Goal: Task Accomplishment & Management: Manage account settings

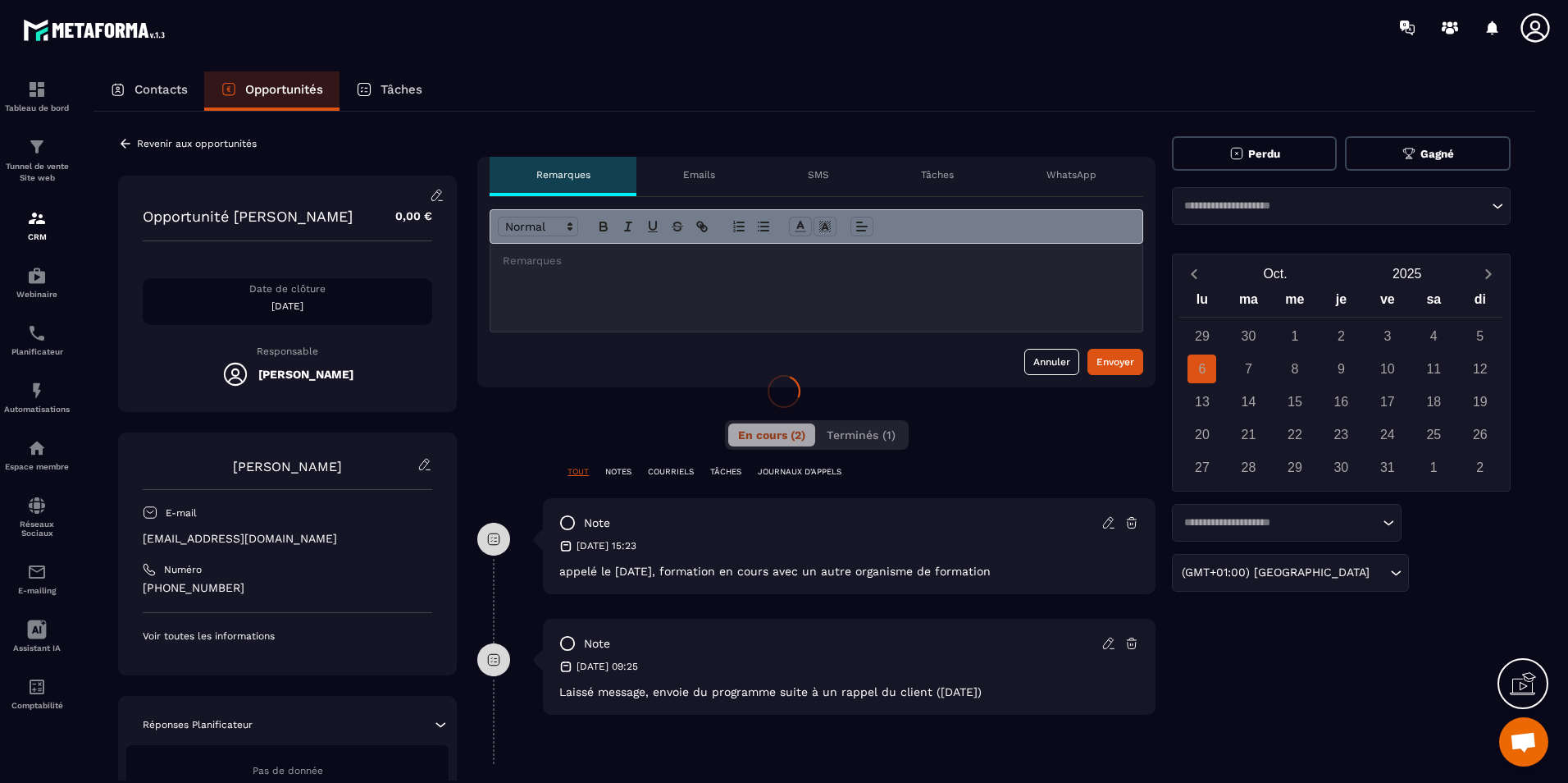
scroll to position [3328, 0]
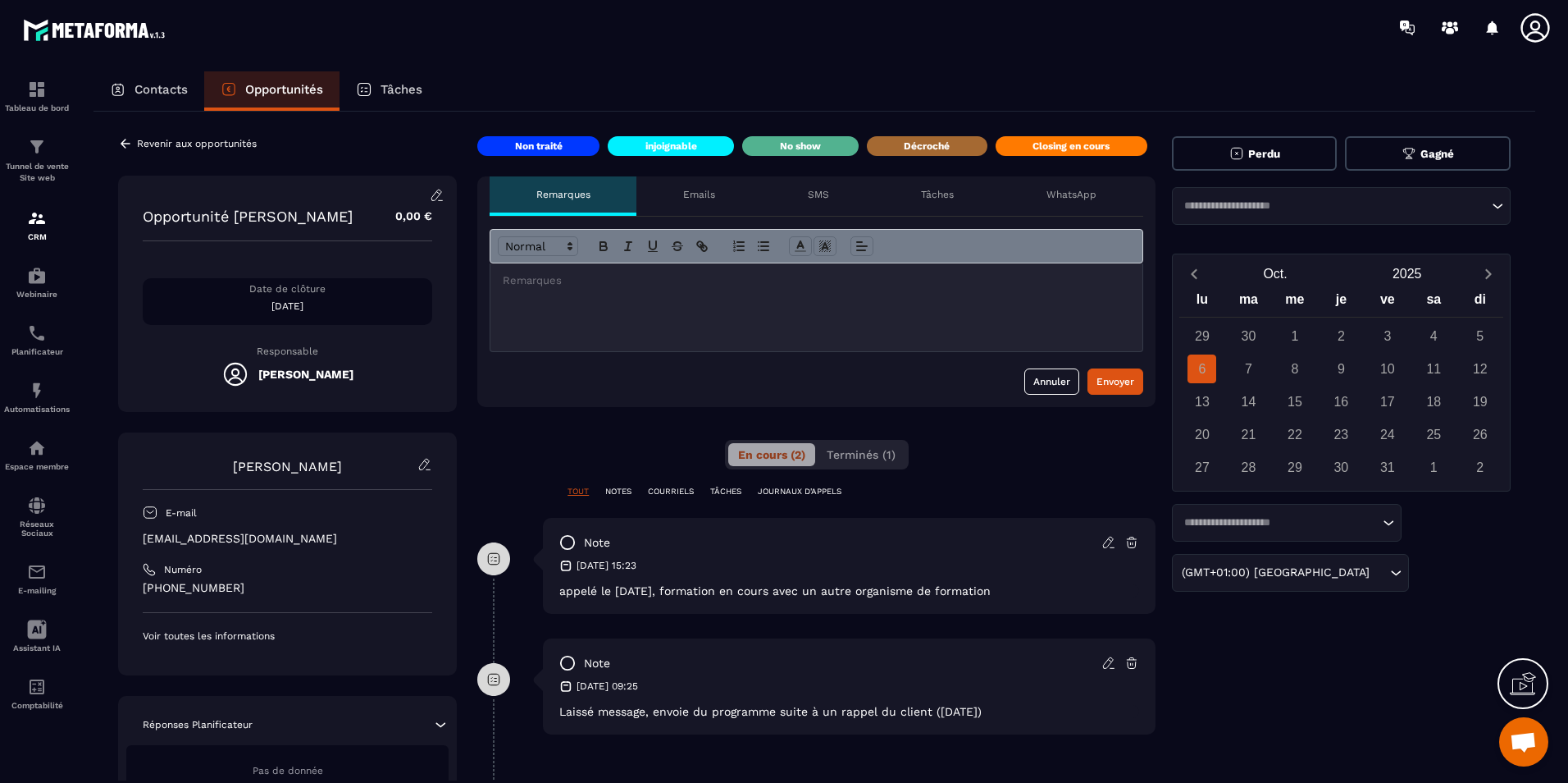
click at [1268, 142] on button "Perdu" at bounding box center [1254, 153] width 166 height 35
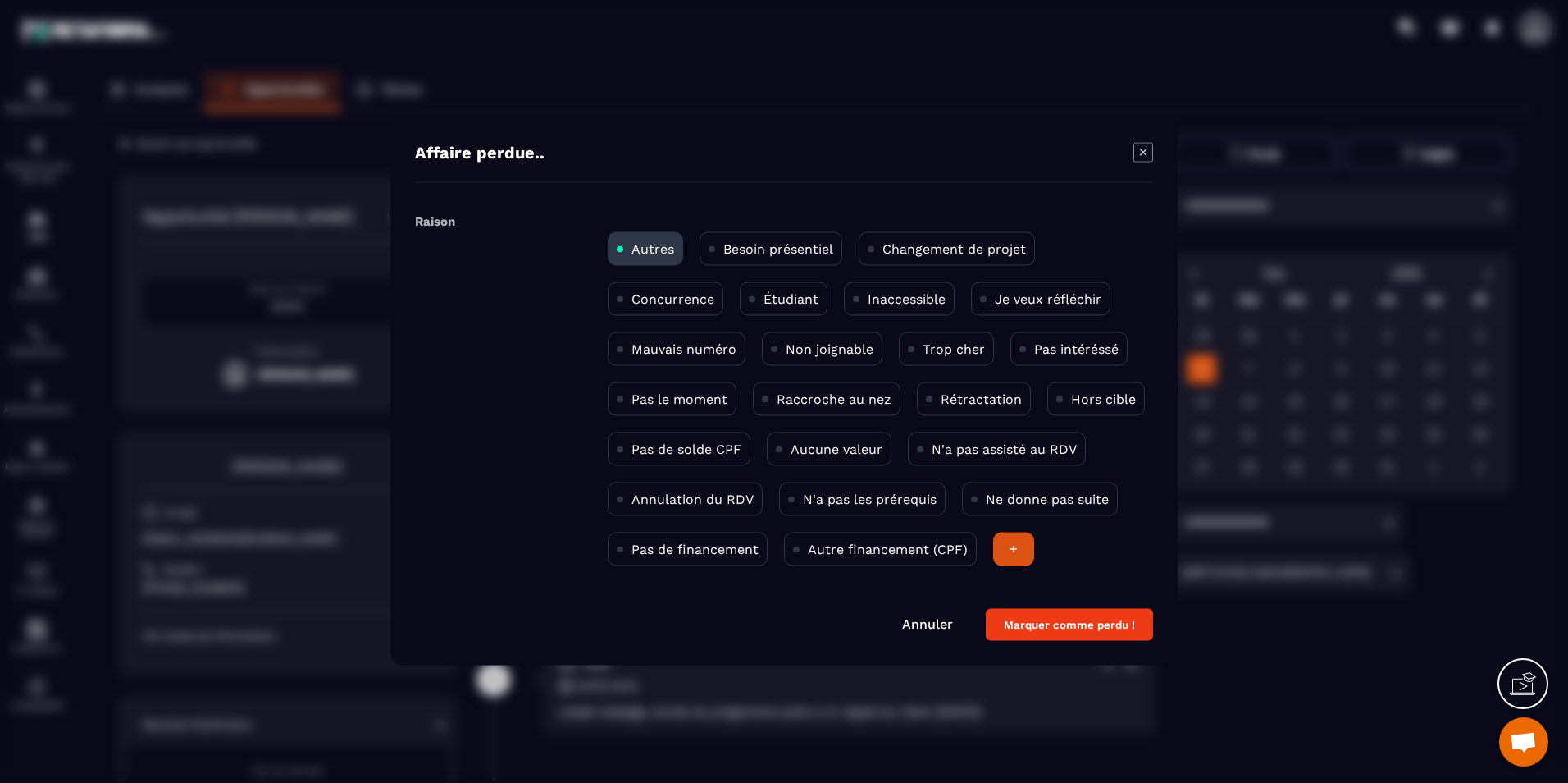
click at [682, 304] on p "Concurrence" at bounding box center [672, 299] width 82 height 16
click at [1073, 624] on button "Marquer comme perdu !" at bounding box center [1069, 625] width 168 height 32
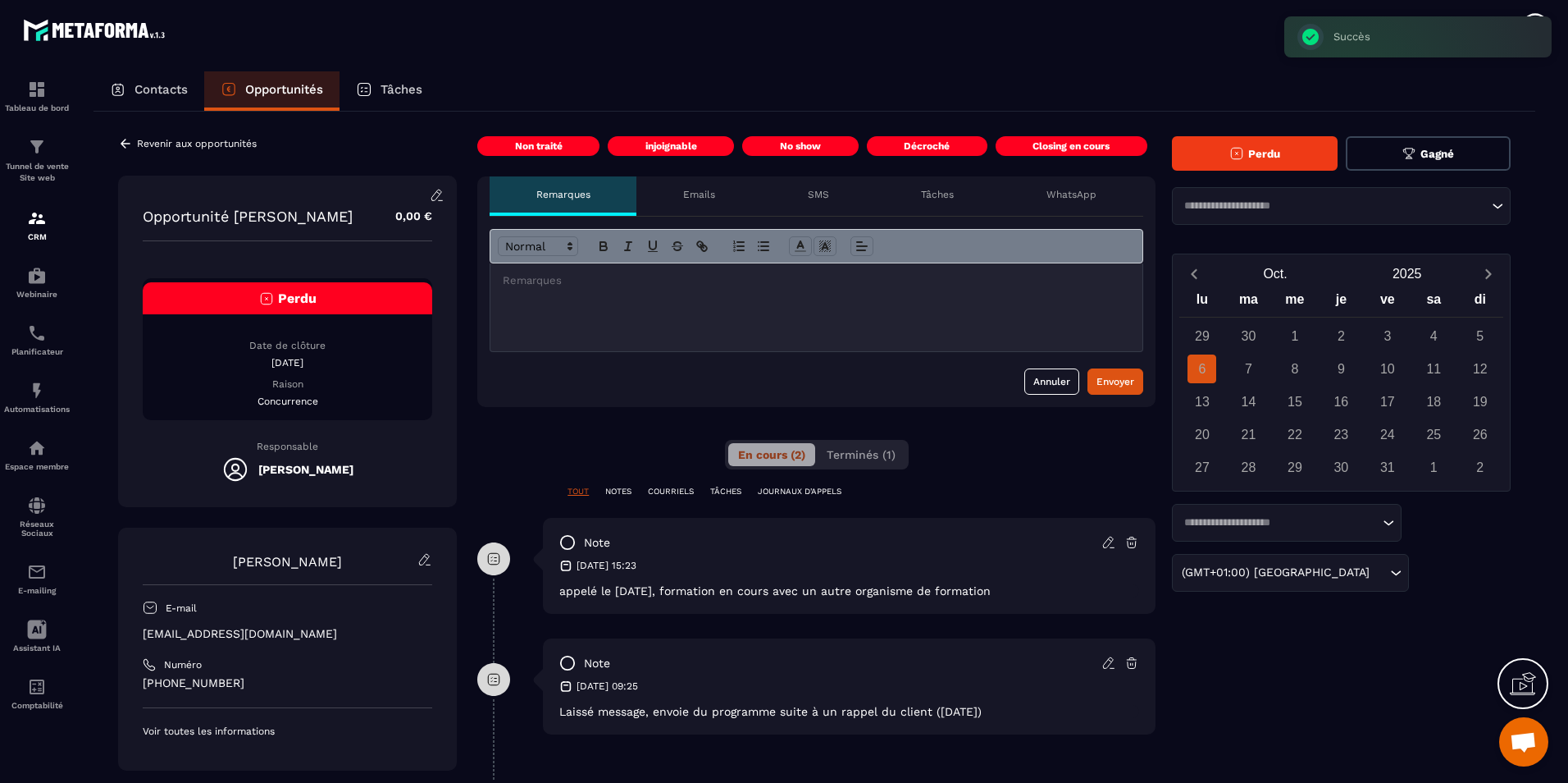
click at [161, 136] on div "Revenir aux opportunités" at bounding box center [187, 143] width 139 height 15
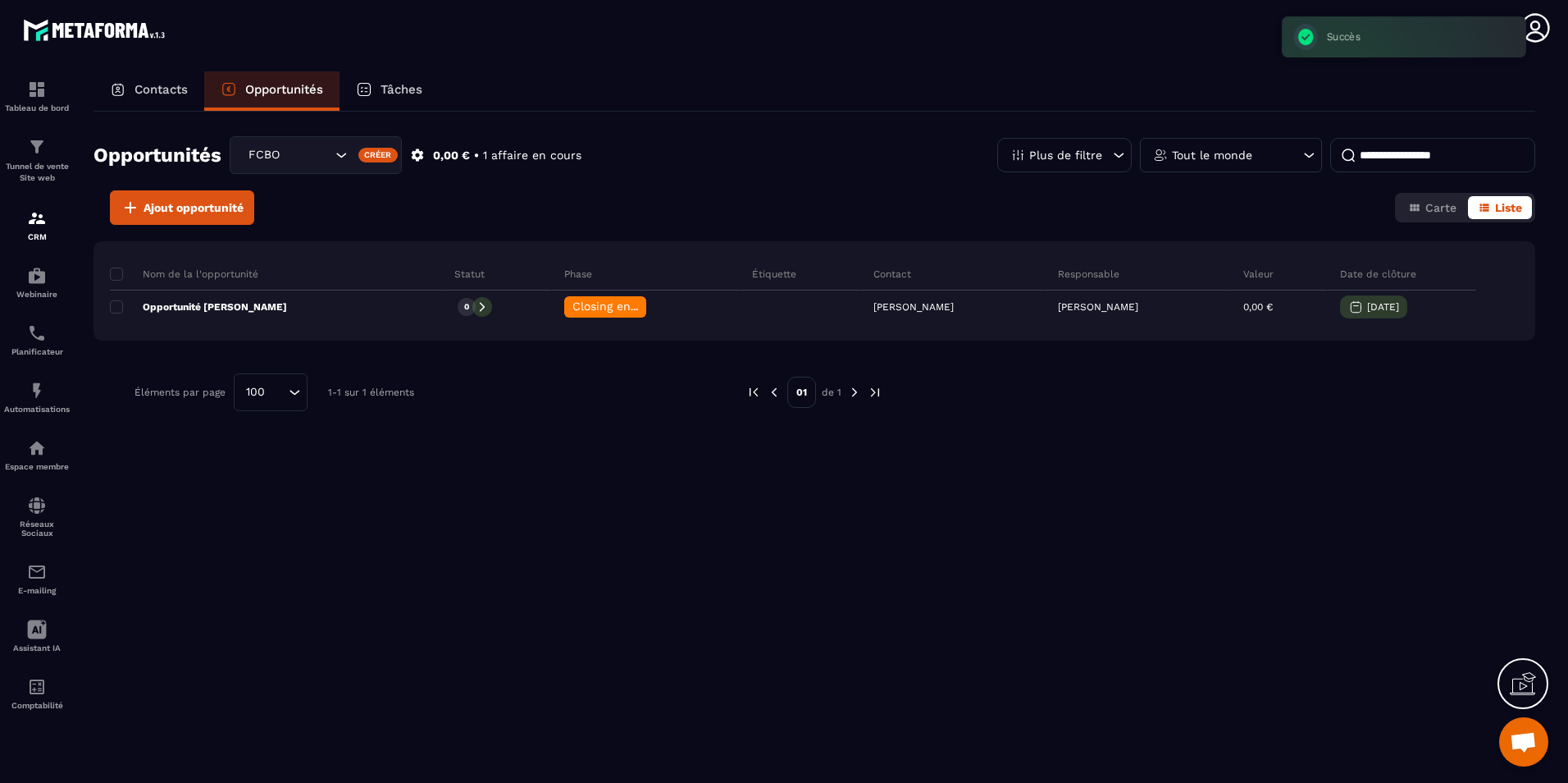
click at [154, 100] on div "Contacts" at bounding box center [149, 91] width 110 height 39
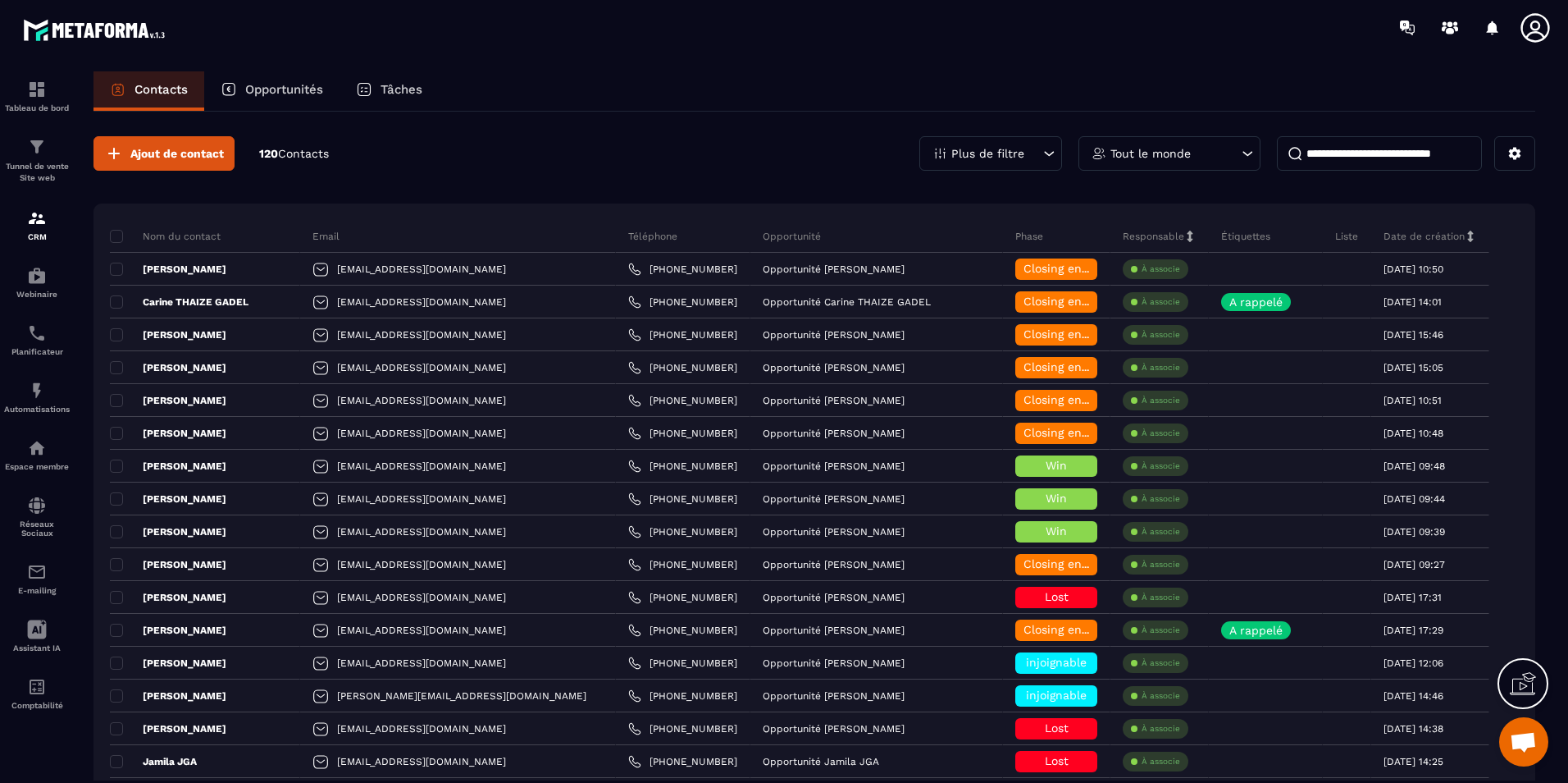
click at [280, 92] on p "Opportunités" at bounding box center [284, 90] width 78 height 15
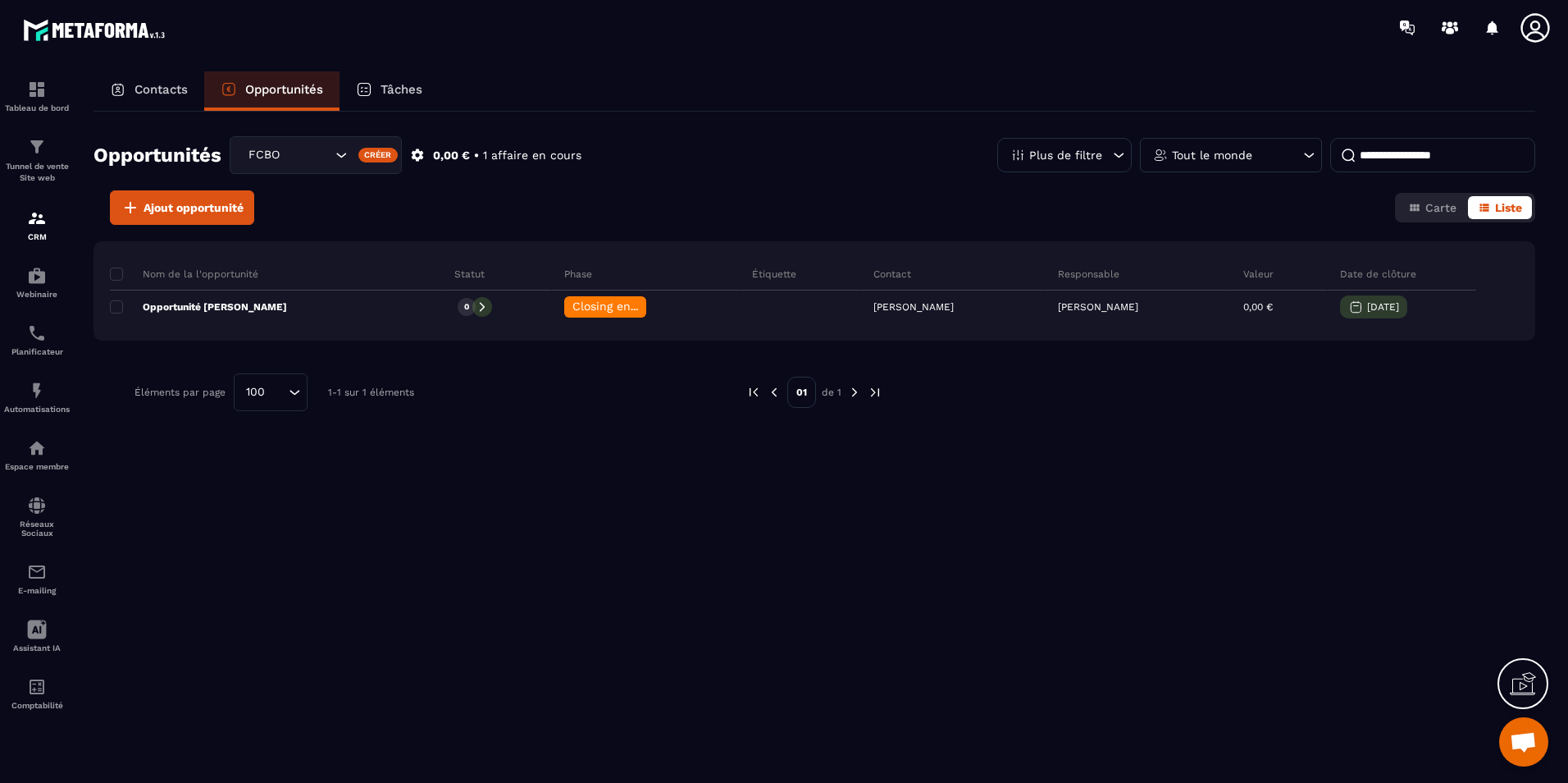
click at [339, 156] on icon "Search for option" at bounding box center [342, 155] width 17 height 17
click at [335, 221] on p "FCBC" at bounding box center [315, 223] width 138 height 17
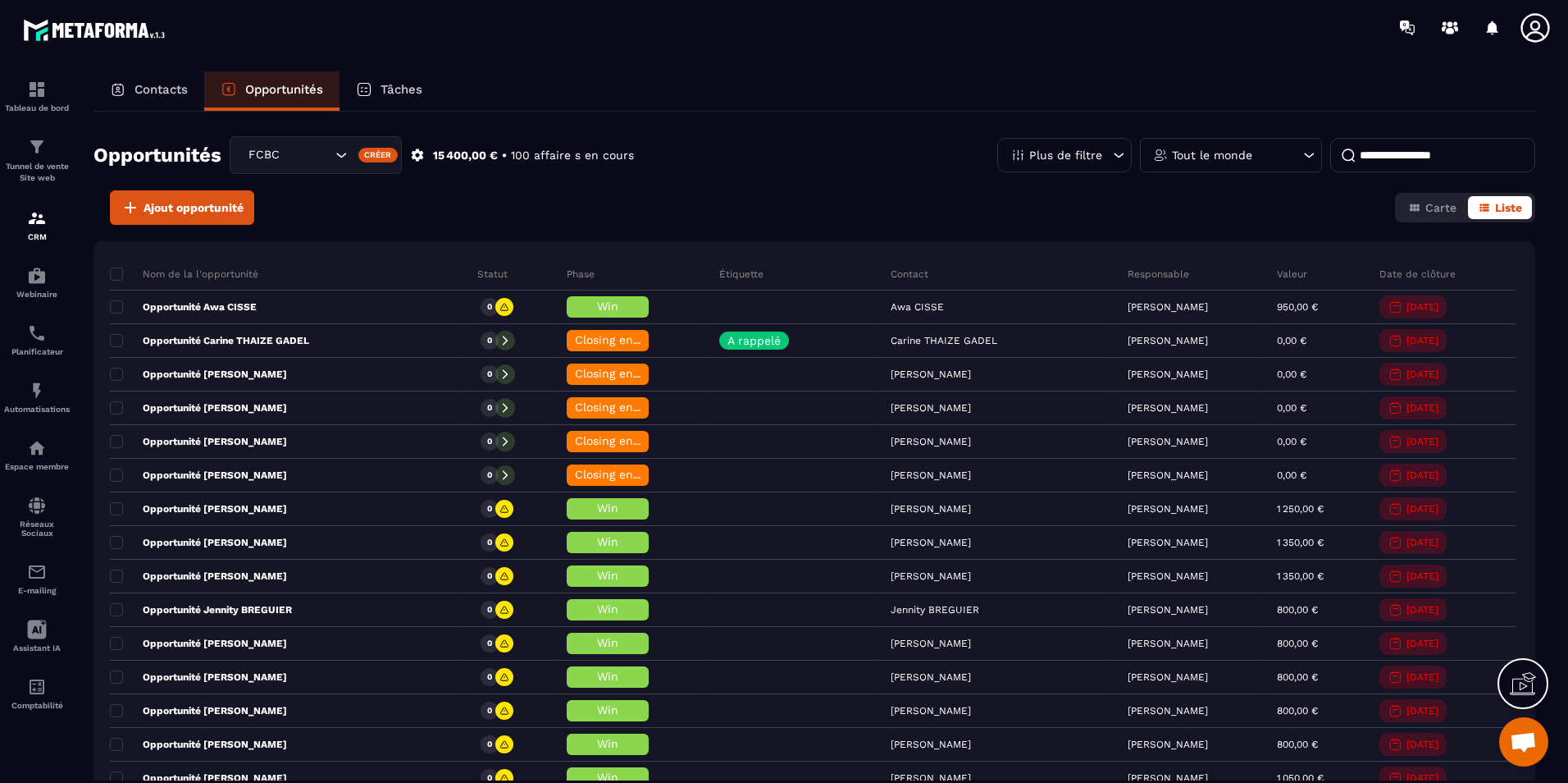
click at [340, 162] on icon "Search for option" at bounding box center [342, 155] width 17 height 17
click at [333, 185] on p "FCBO" at bounding box center [315, 190] width 138 height 17
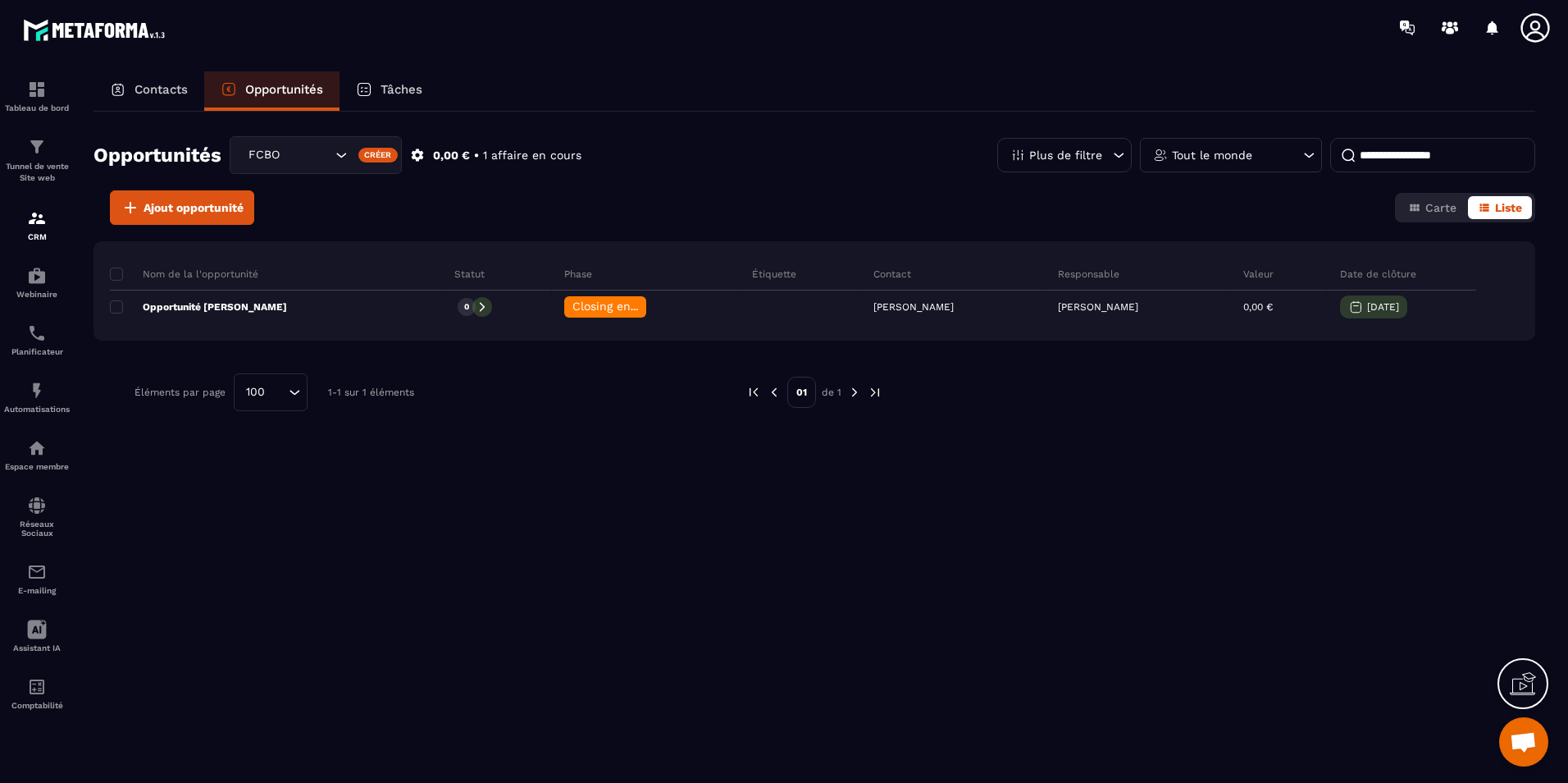
click at [143, 161] on h2 "Opportunités" at bounding box center [157, 155] width 128 height 33
click at [148, 84] on p "Contacts" at bounding box center [161, 90] width 53 height 15
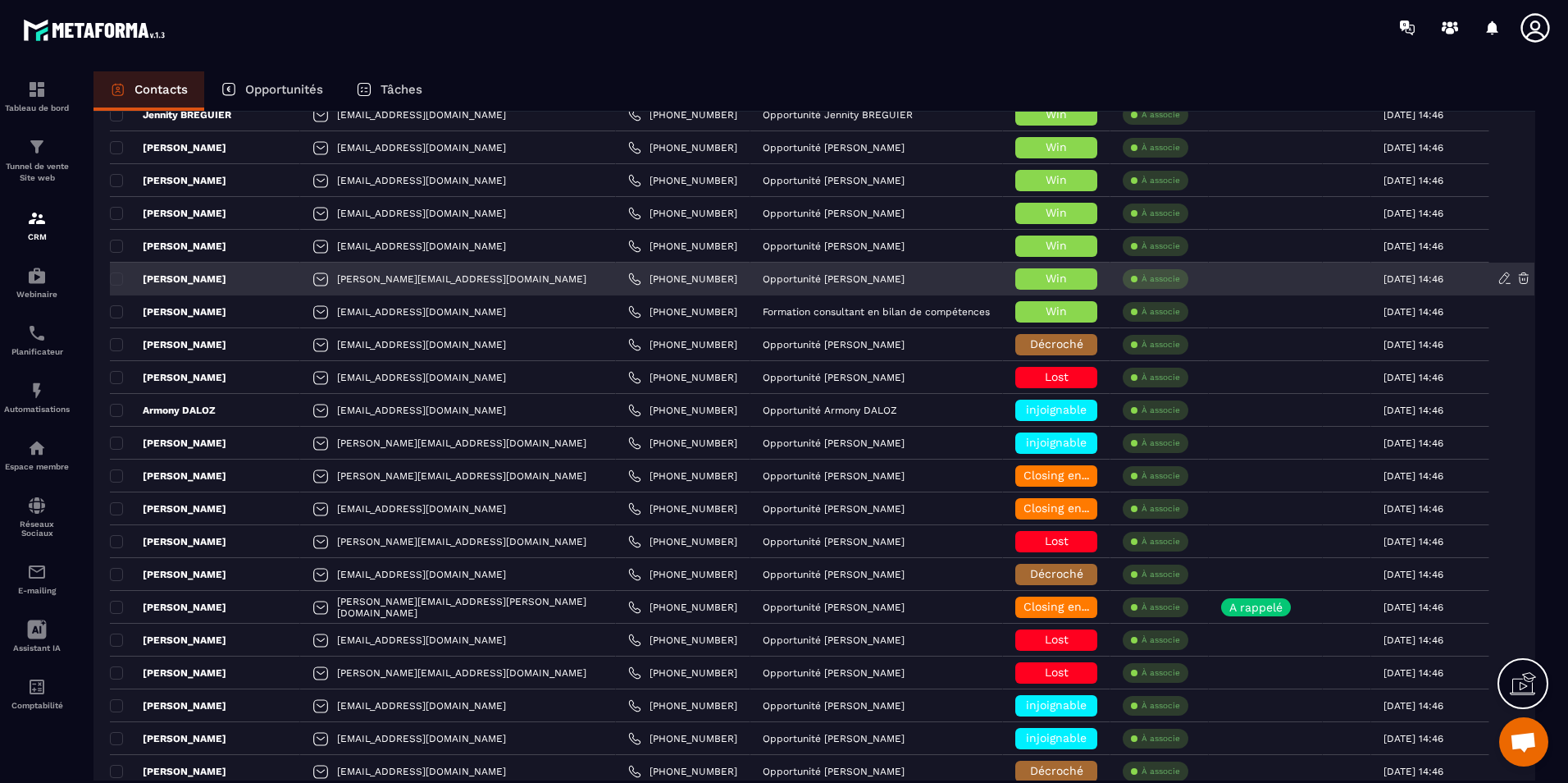
scroll to position [902, 0]
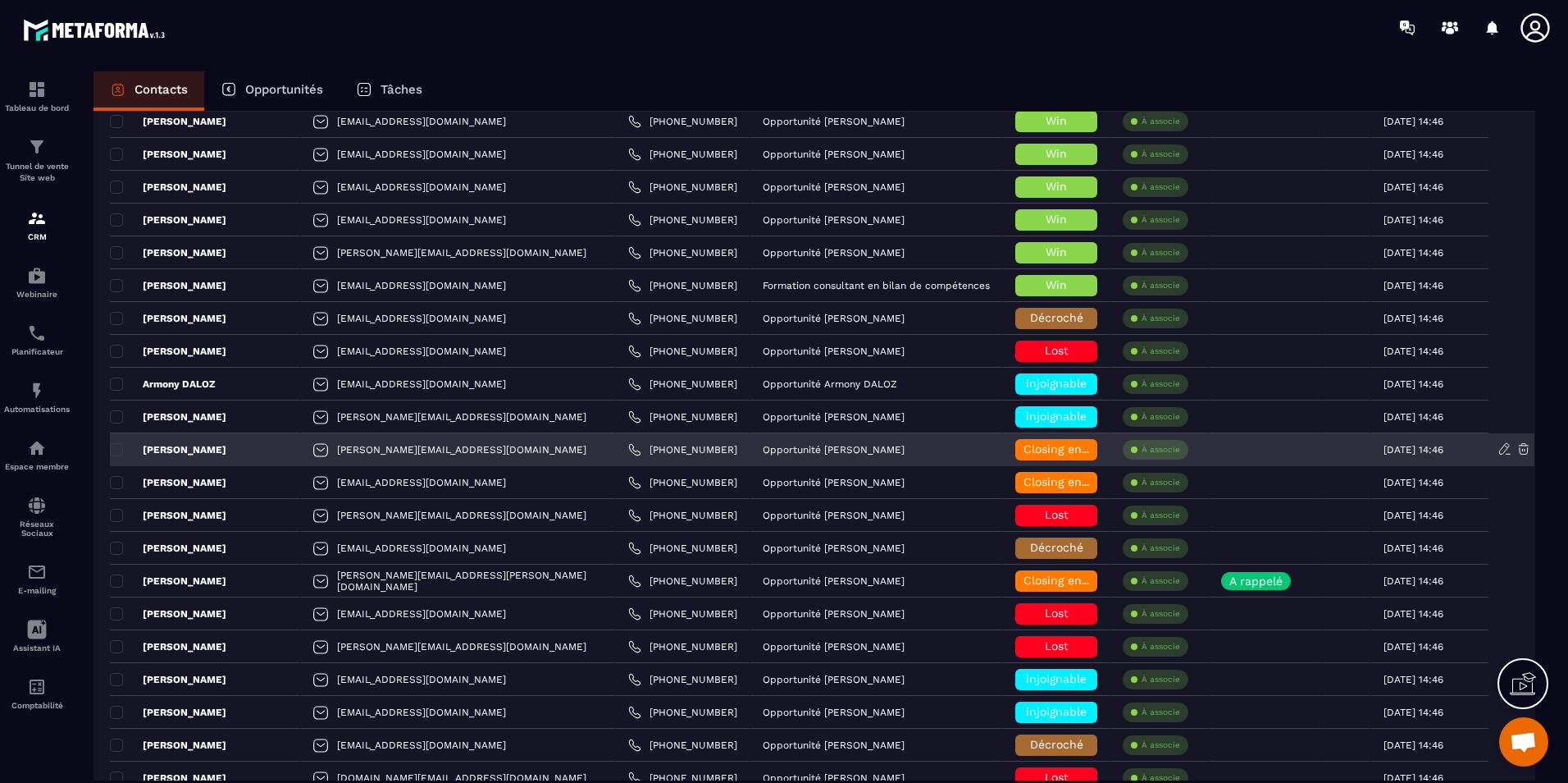
click at [183, 445] on p "[PERSON_NAME]" at bounding box center [168, 450] width 116 height 13
